Goal: Navigation & Orientation: Find specific page/section

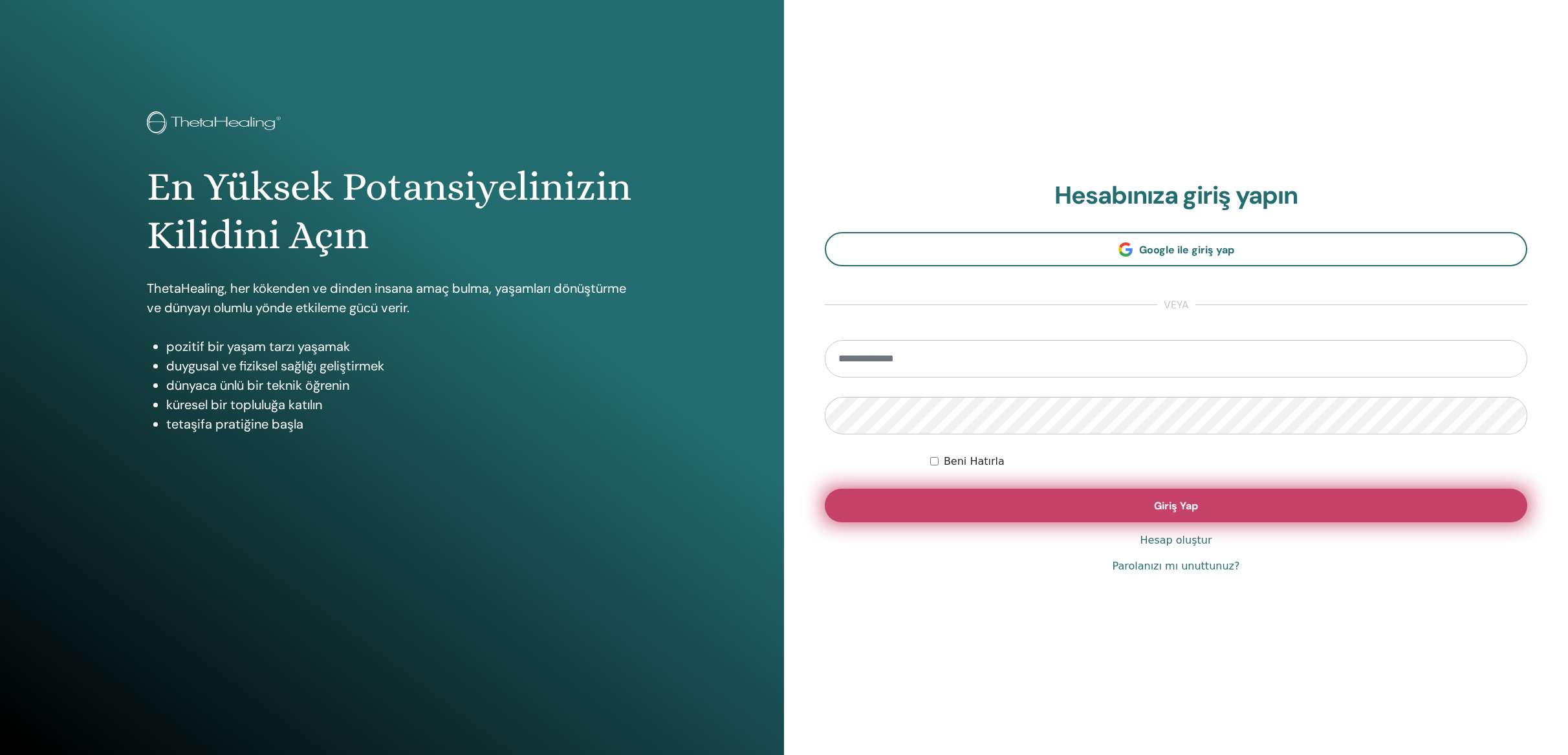
type input "**********"
click at [1175, 508] on span "Giriş Yap" at bounding box center [1176, 506] width 44 height 13
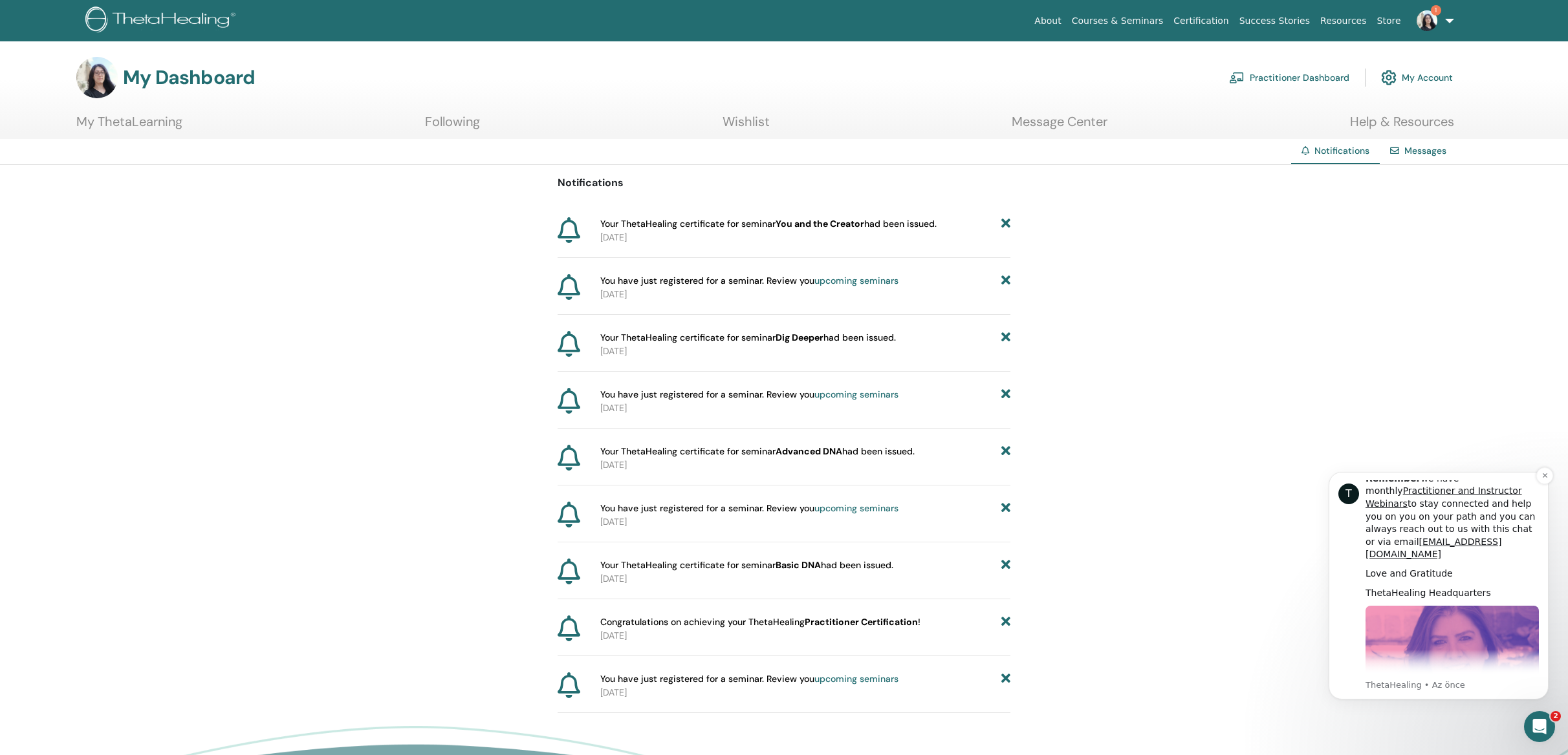
scroll to position [658, 0]
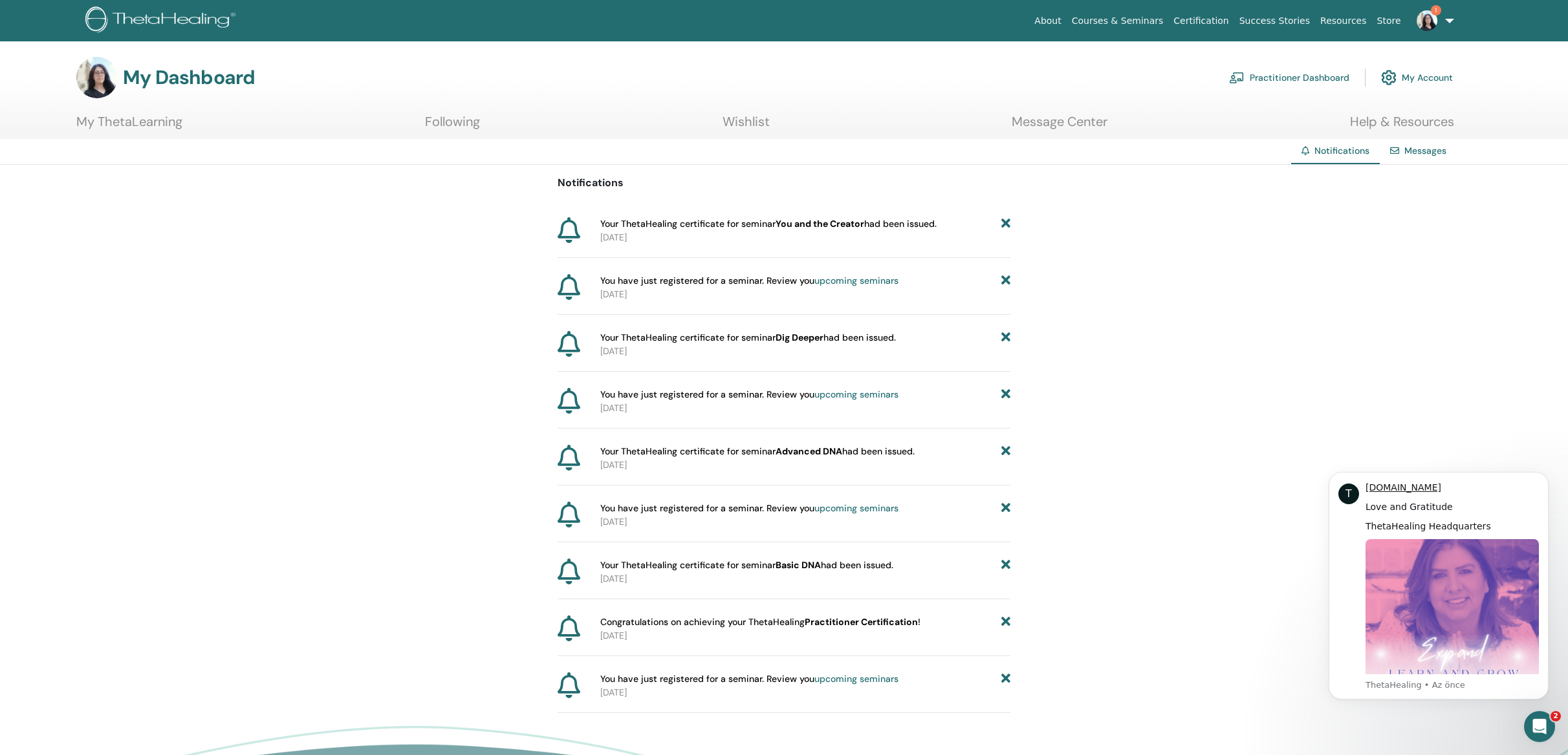
click at [1291, 80] on link "Practitioner Dashboard" at bounding box center [1289, 77] width 120 height 29
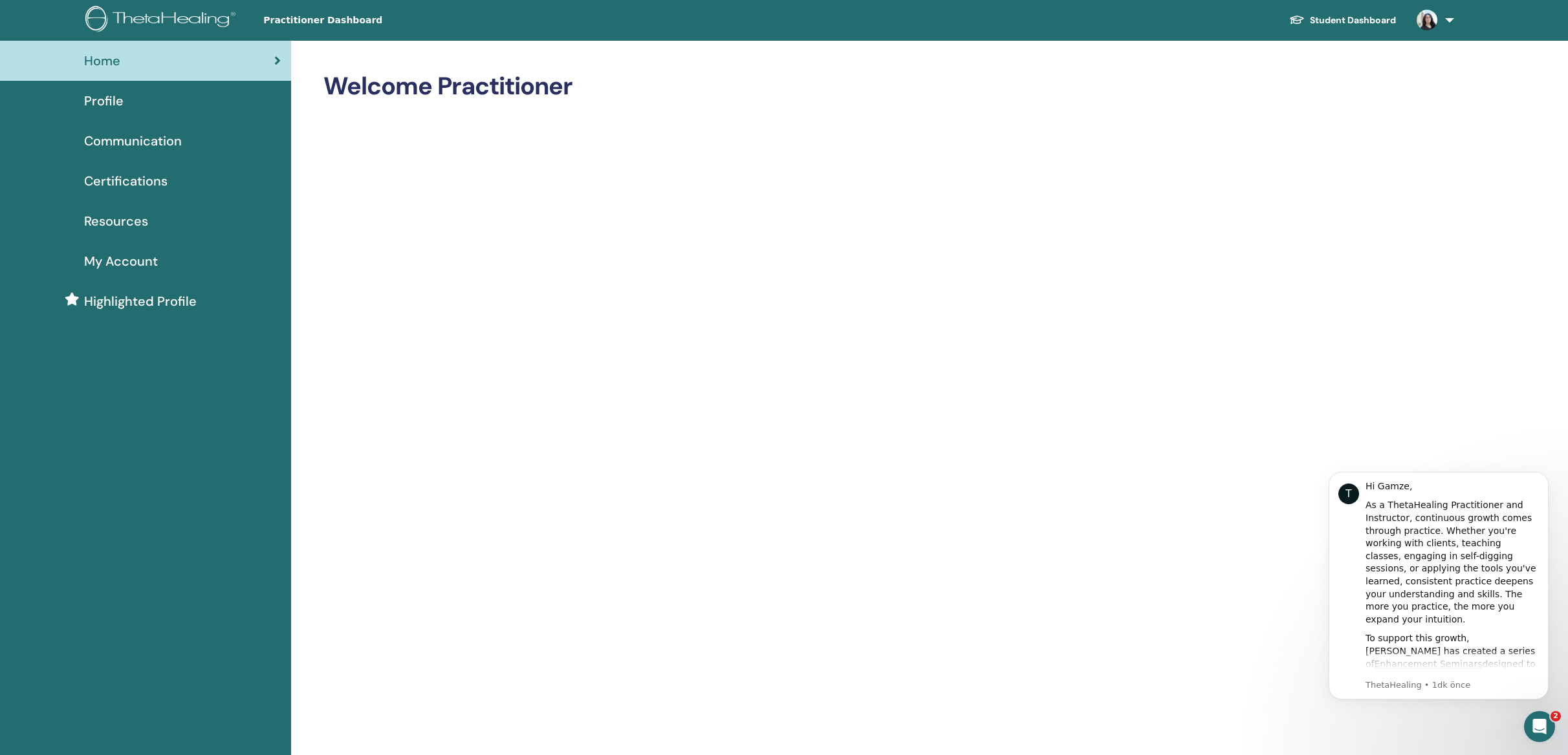
click at [110, 100] on span "Profile" at bounding box center [103, 100] width 39 height 19
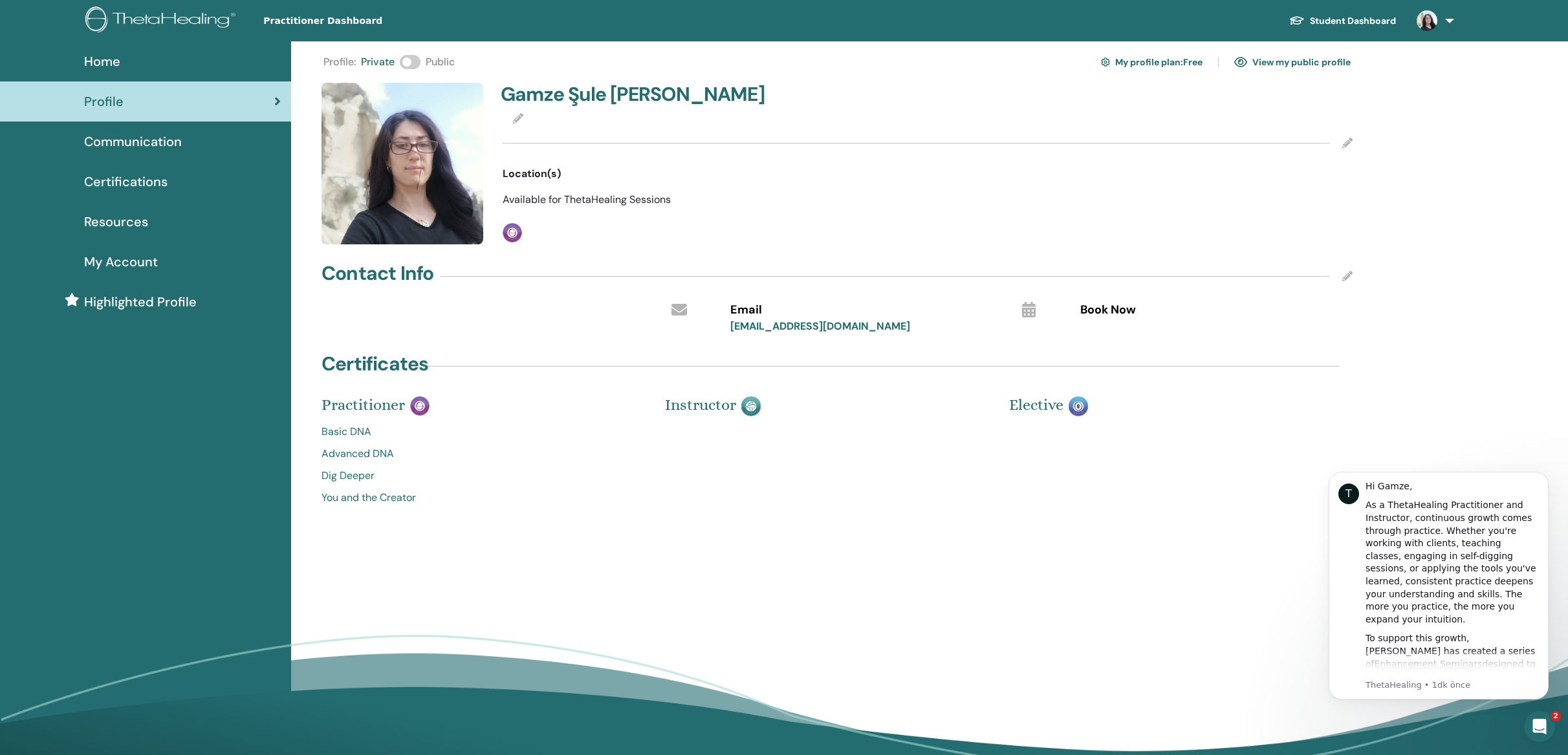
click at [128, 140] on span "Communication" at bounding box center [132, 141] width 98 height 19
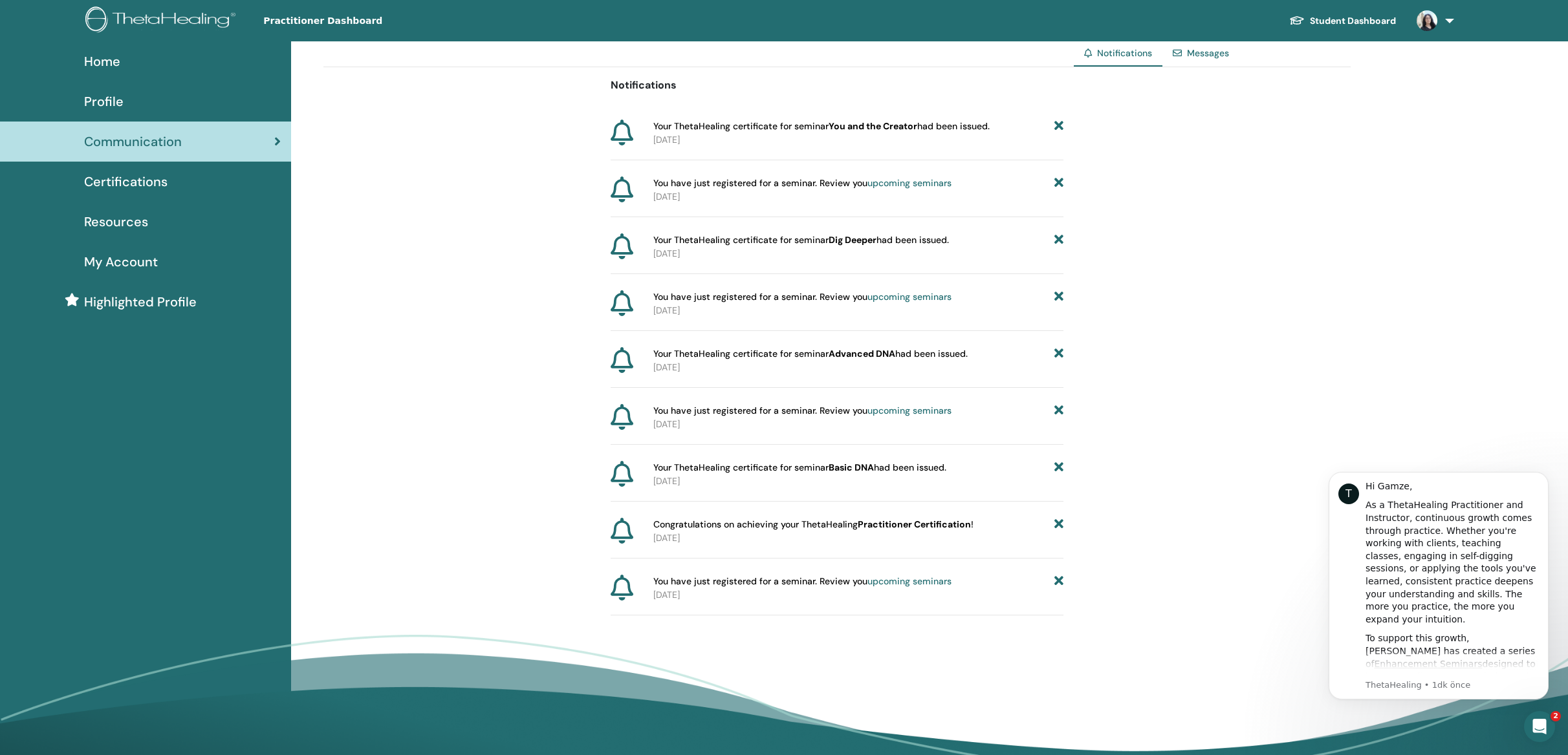
click at [129, 188] on span "Certifications" at bounding box center [125, 182] width 83 height 19
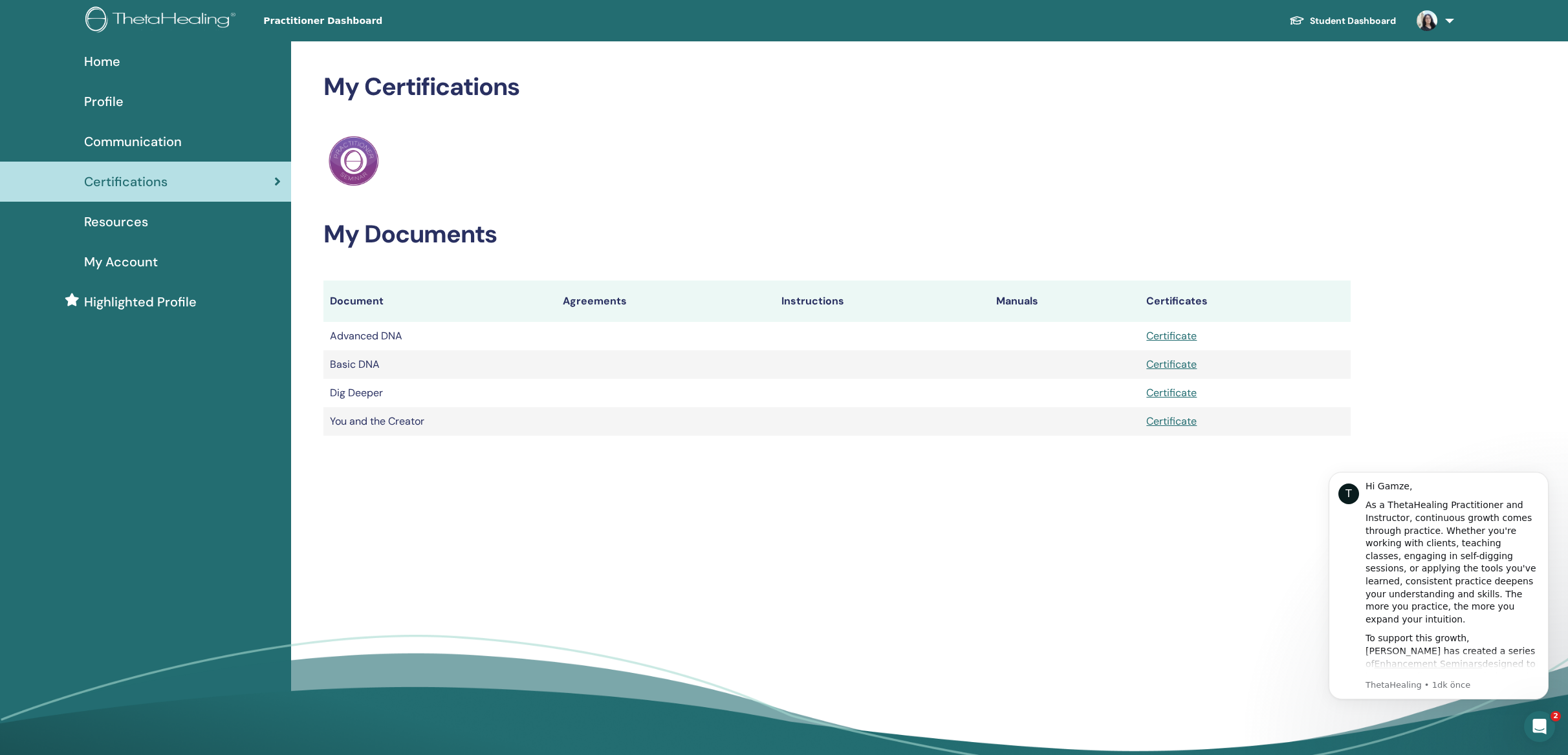
click at [119, 220] on span "Resources" at bounding box center [116, 222] width 64 height 19
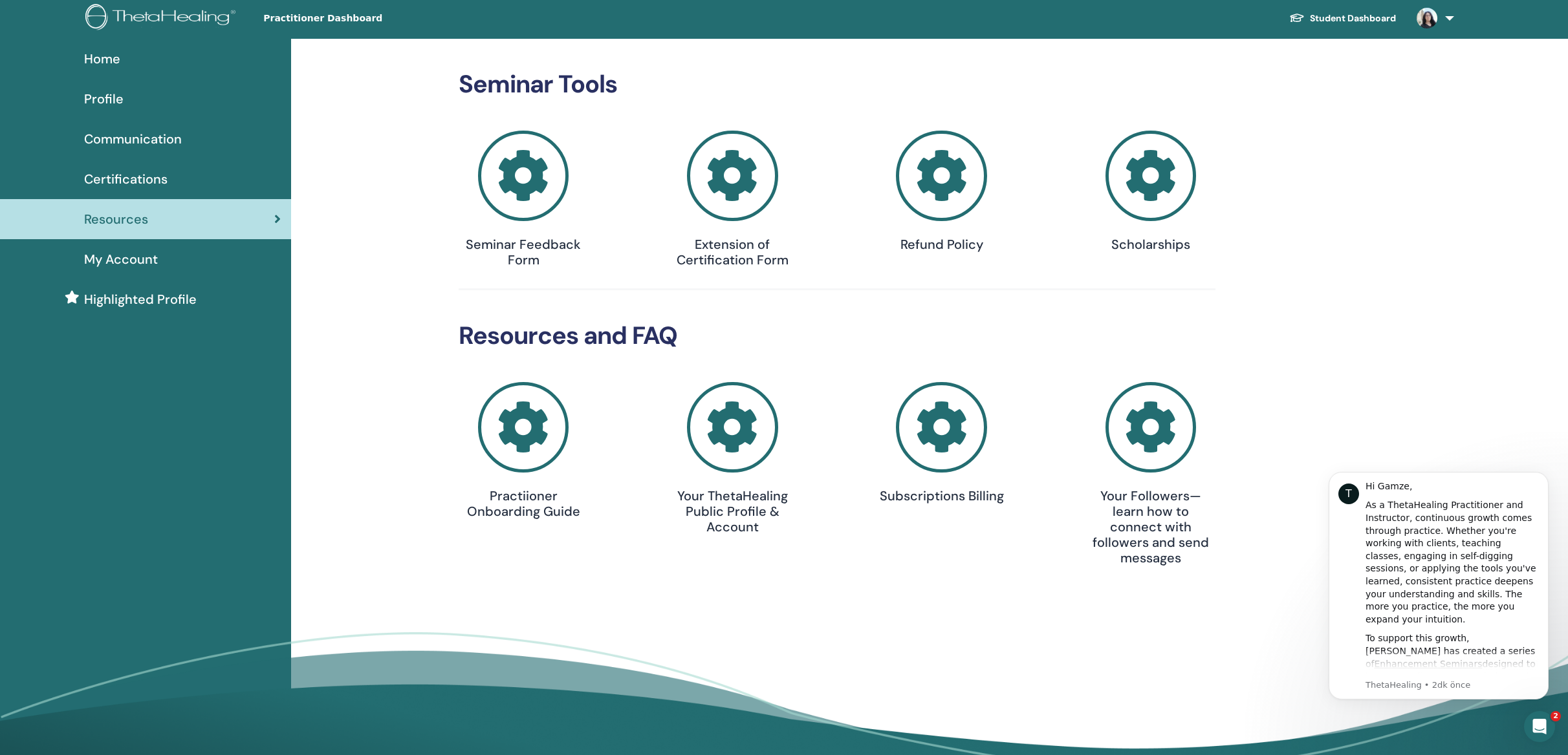
click at [523, 457] on icon at bounding box center [523, 427] width 91 height 91
click at [102, 55] on span "Home" at bounding box center [102, 59] width 36 height 19
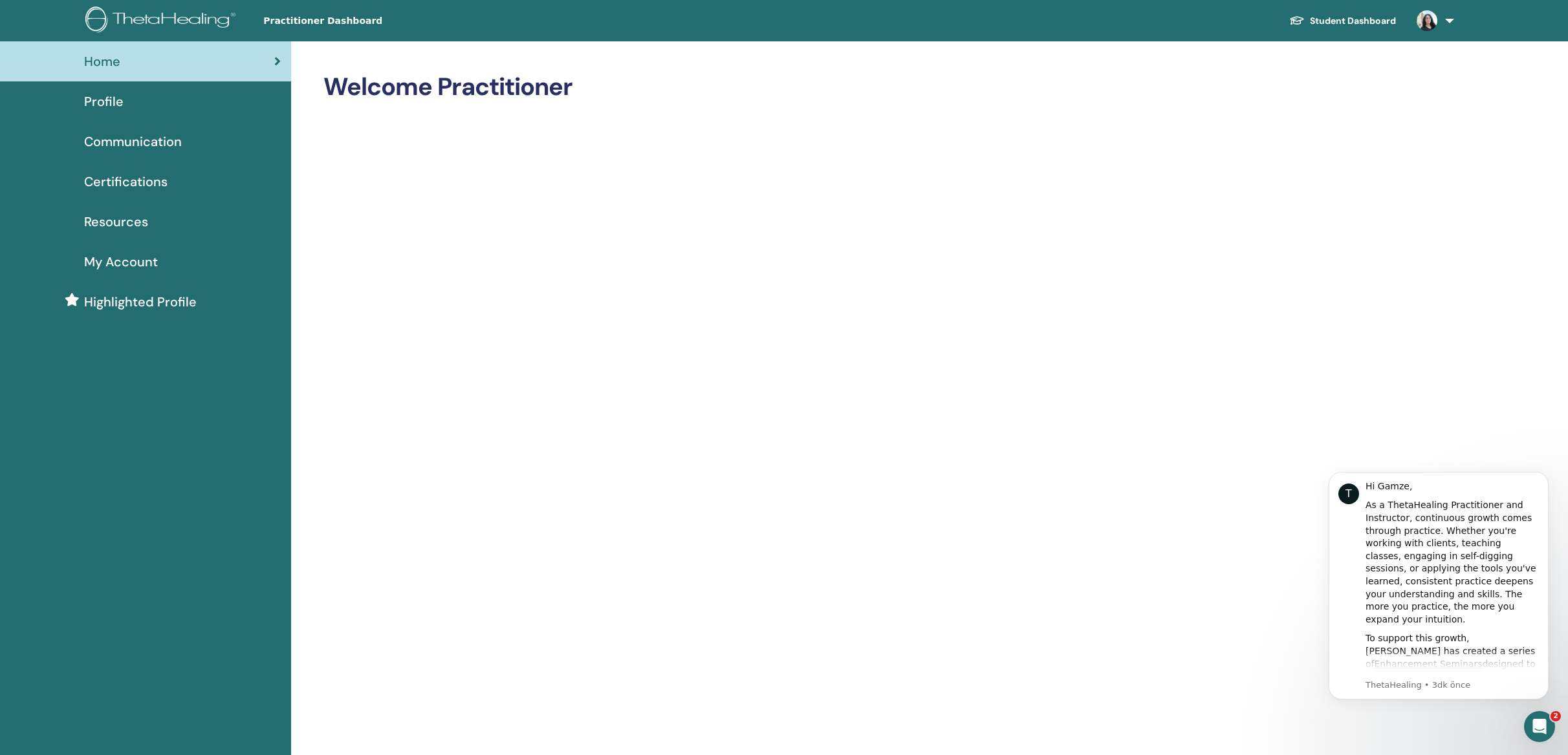
click at [102, 100] on span "Profile" at bounding box center [103, 101] width 39 height 19
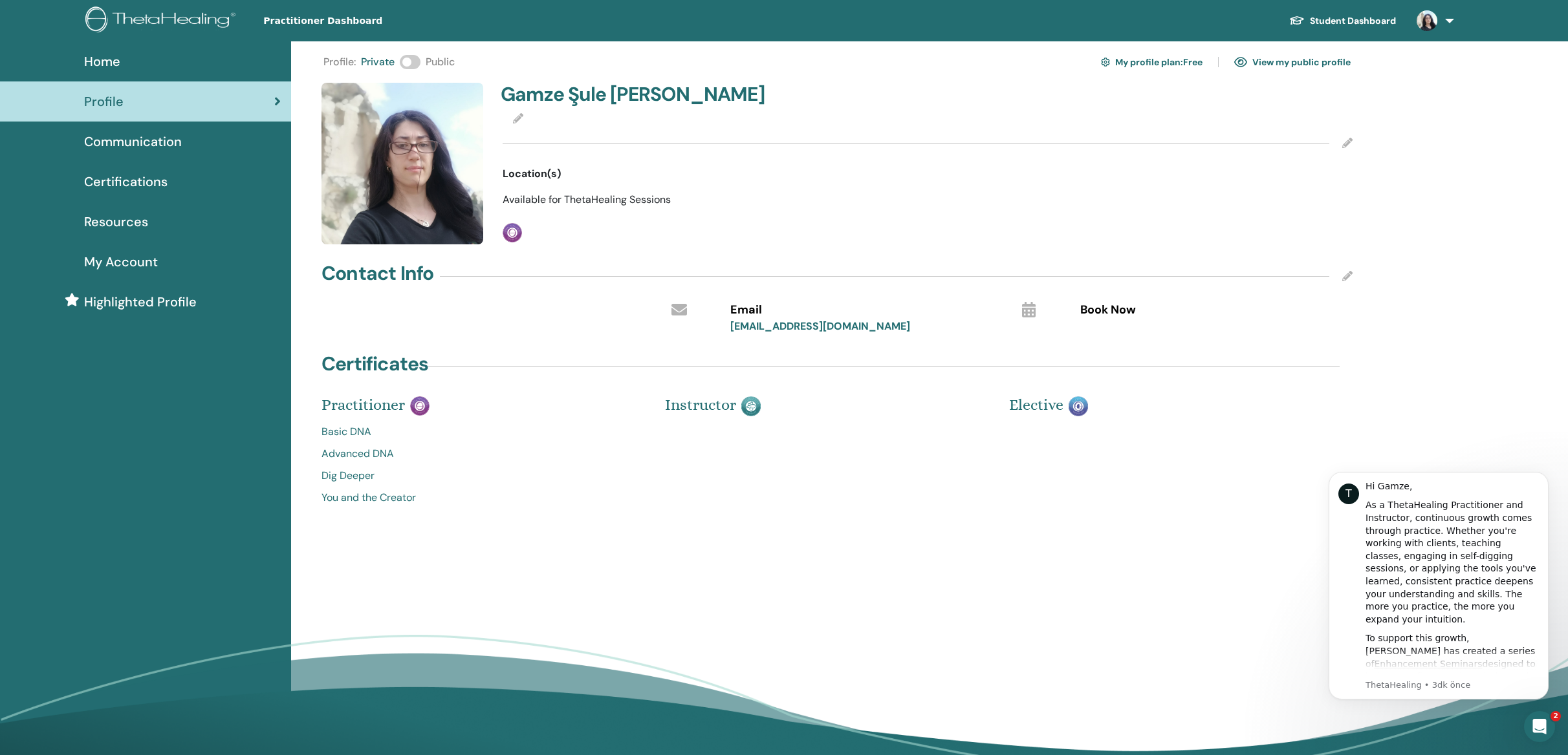
click at [1308, 59] on link "View my public profile" at bounding box center [1292, 62] width 116 height 21
